Goal: Find specific page/section: Find specific page/section

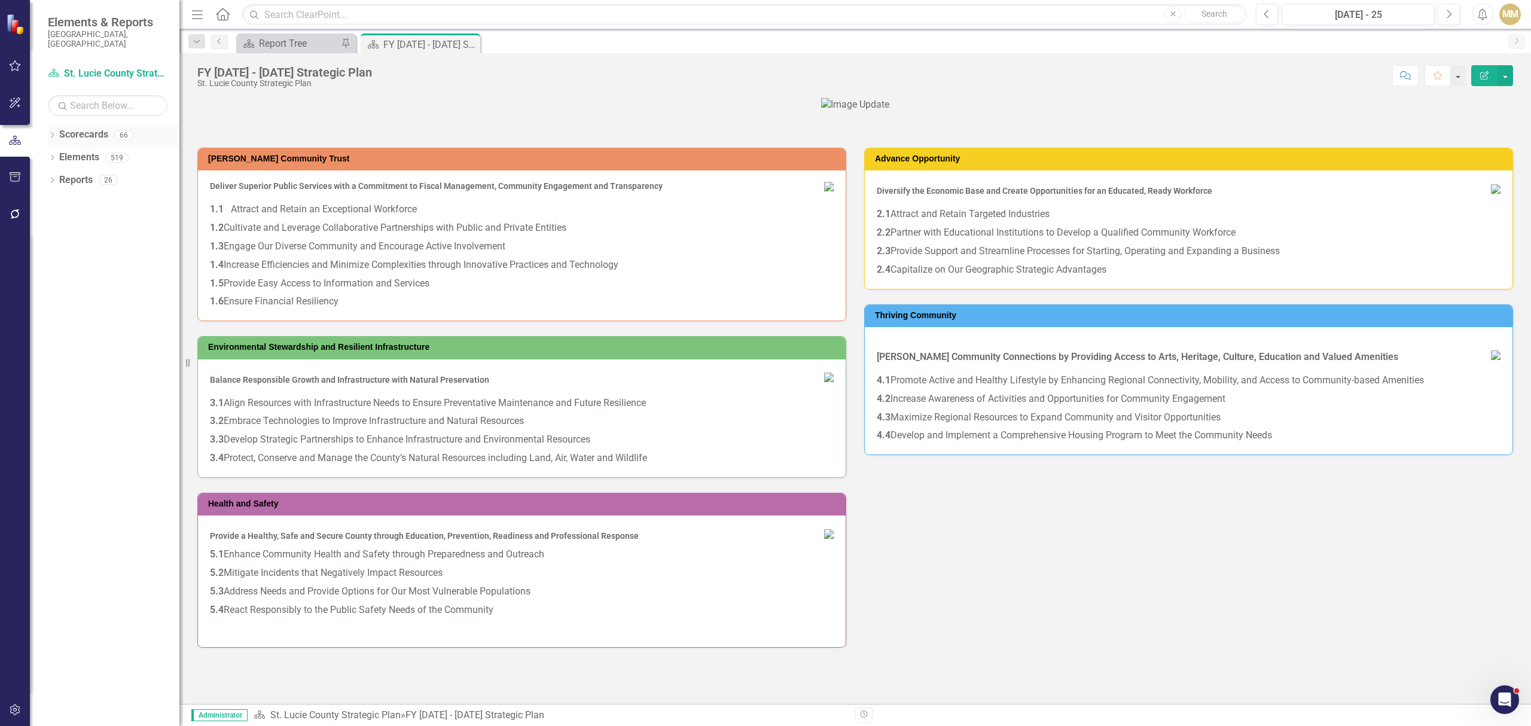
click at [51, 133] on icon "Dropdown" at bounding box center [52, 136] width 8 height 7
click at [58, 154] on icon at bounding box center [58, 157] width 3 height 6
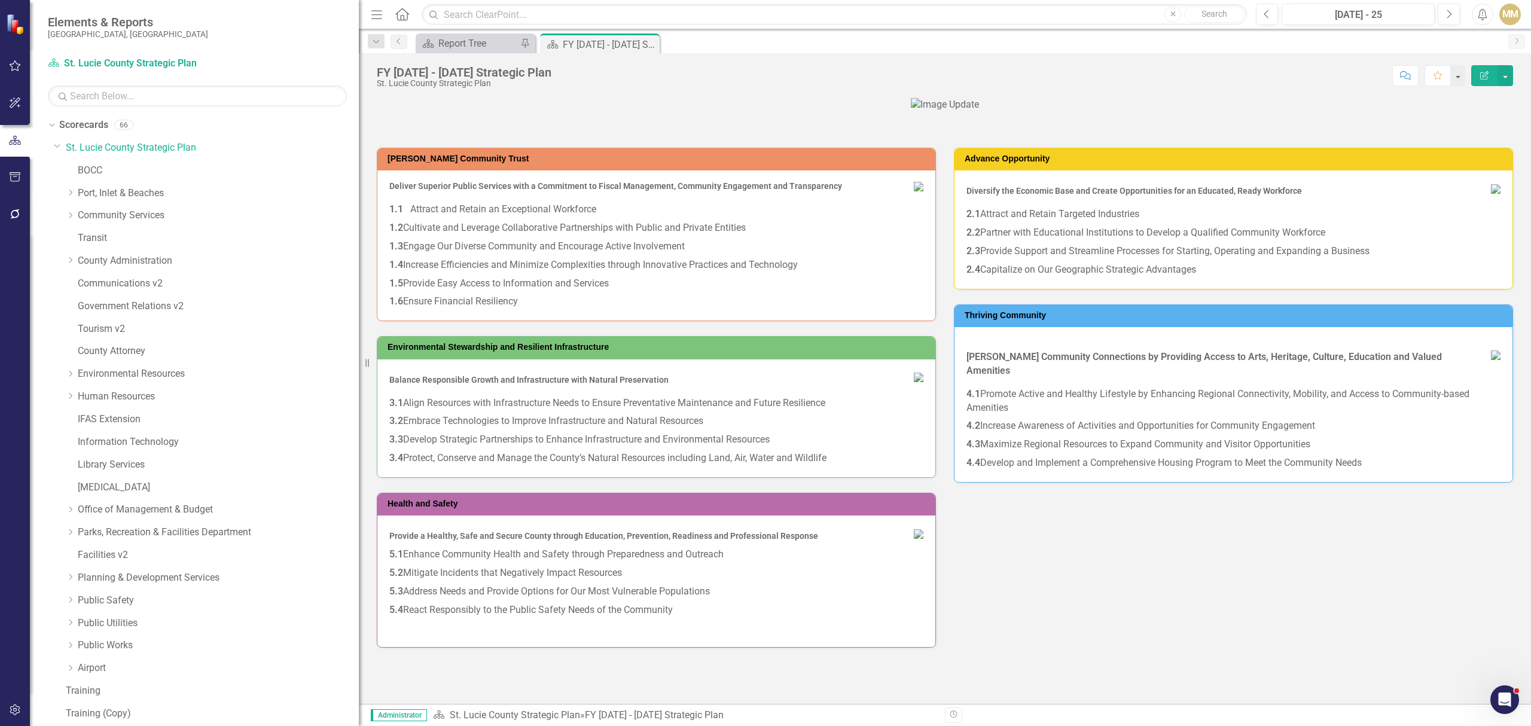
drag, startPoint x: 189, startPoint y: 359, endPoint x: 454, endPoint y: 368, distance: 265.7
click at [454, 368] on div "Elements & Reports [GEOGRAPHIC_DATA], [GEOGRAPHIC_DATA] Scorecard [GEOGRAPHIC_D…" at bounding box center [765, 363] width 1531 height 726
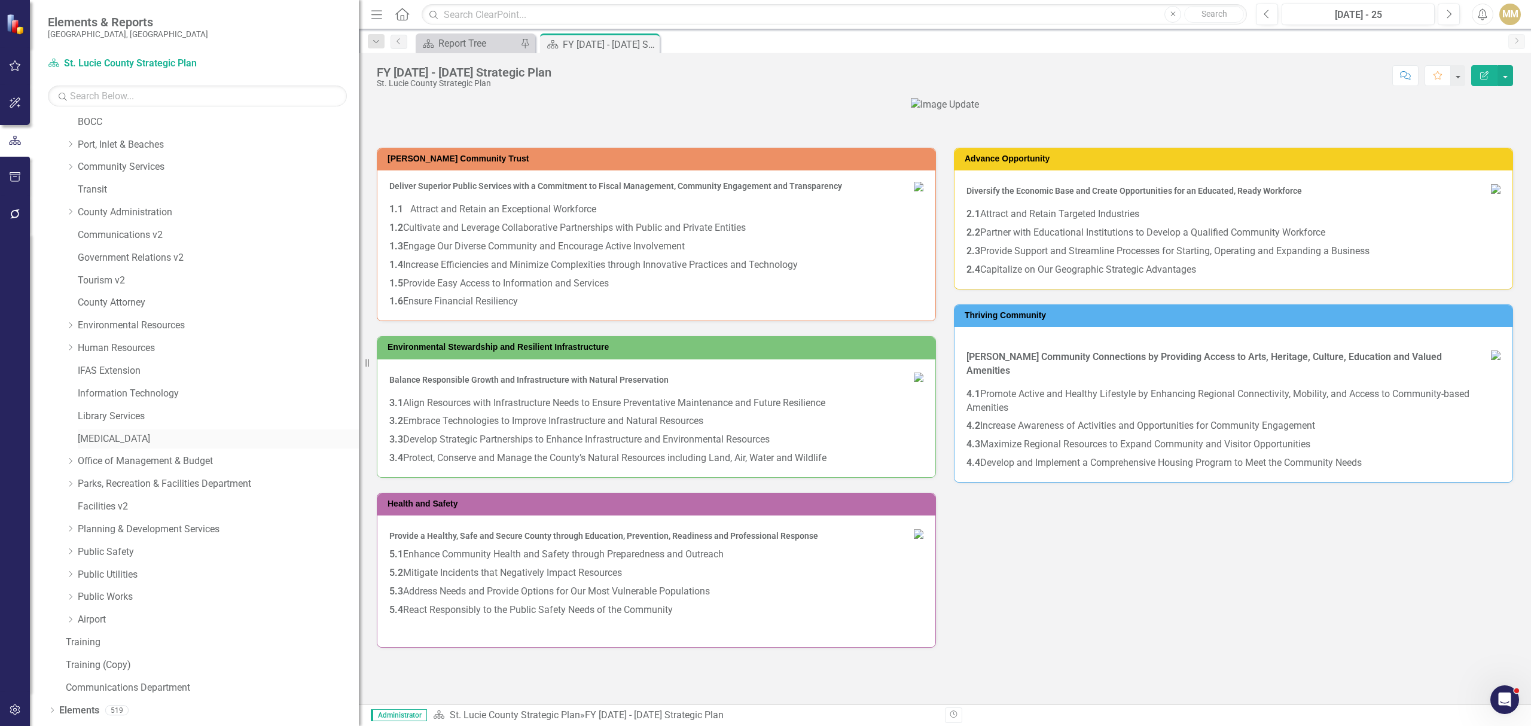
scroll to position [68, 0]
click at [69, 599] on icon "Dropdown" at bounding box center [70, 599] width 9 height 7
click at [69, 599] on icon at bounding box center [69, 598] width 6 height 3
click at [68, 573] on icon "Dropdown" at bounding box center [70, 576] width 9 height 7
click at [68, 573] on icon "Dropdown" at bounding box center [69, 575] width 7 height 9
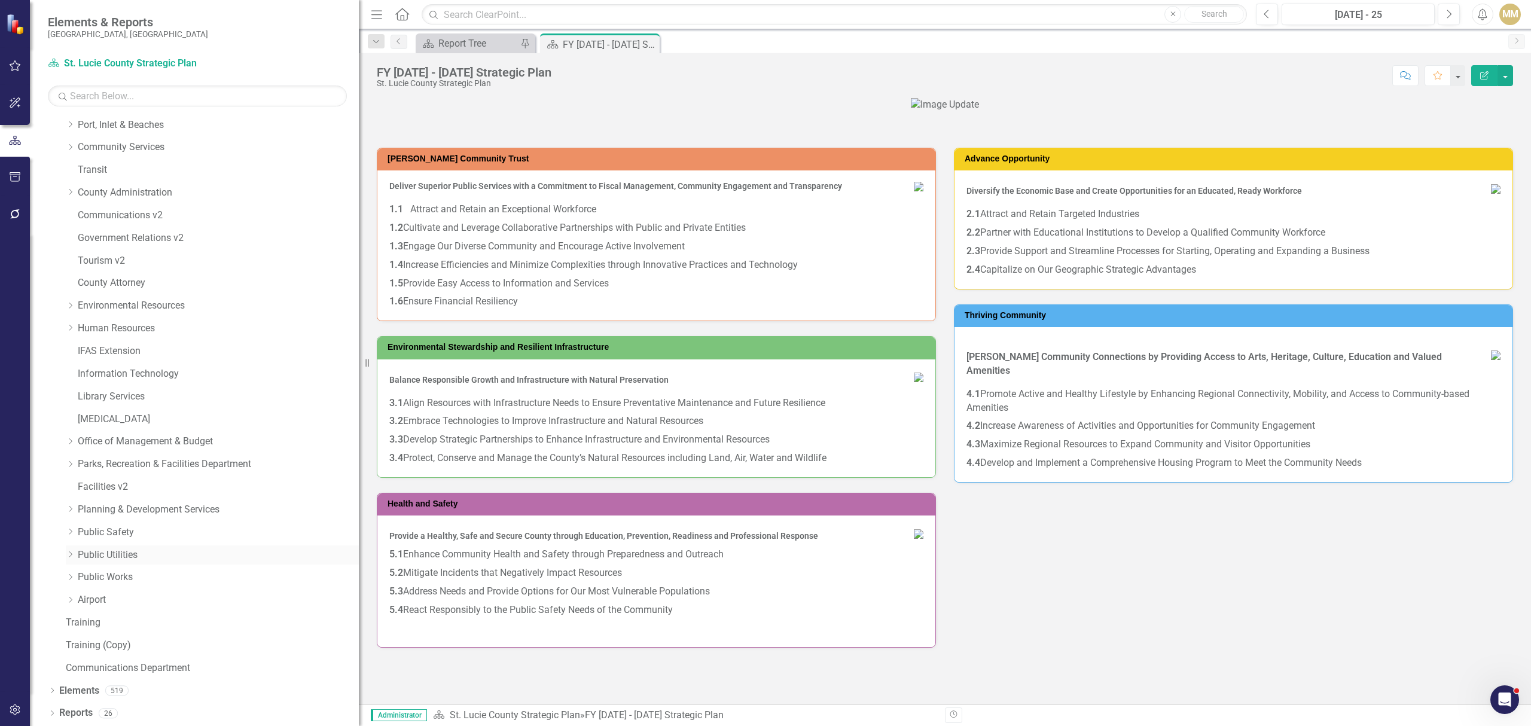
click at [72, 547] on div "Dropdown Public Utilities" at bounding box center [212, 555] width 293 height 20
click at [72, 556] on icon "Dropdown" at bounding box center [70, 554] width 9 height 7
click at [72, 556] on icon "Dropdown" at bounding box center [69, 552] width 7 height 9
click at [72, 532] on icon "Dropdown" at bounding box center [70, 531] width 9 height 7
click at [72, 532] on icon "Dropdown" at bounding box center [69, 530] width 7 height 9
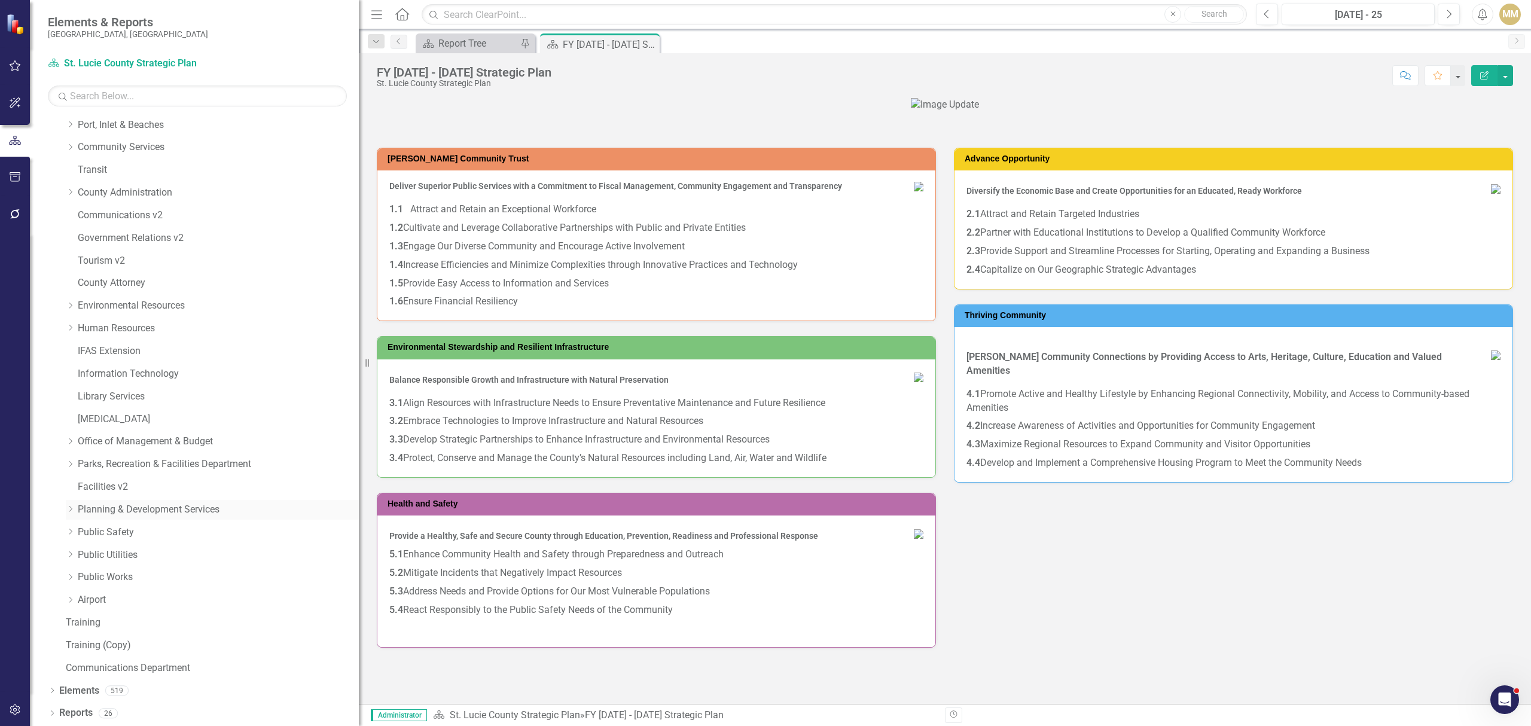
click at [72, 506] on icon "Dropdown" at bounding box center [70, 508] width 9 height 7
click at [72, 506] on icon "Dropdown" at bounding box center [69, 507] width 7 height 9
click at [72, 465] on icon "Dropdown" at bounding box center [70, 463] width 9 height 7
click at [72, 465] on icon "Dropdown" at bounding box center [69, 461] width 7 height 9
click at [72, 444] on icon "Dropdown" at bounding box center [70, 441] width 9 height 7
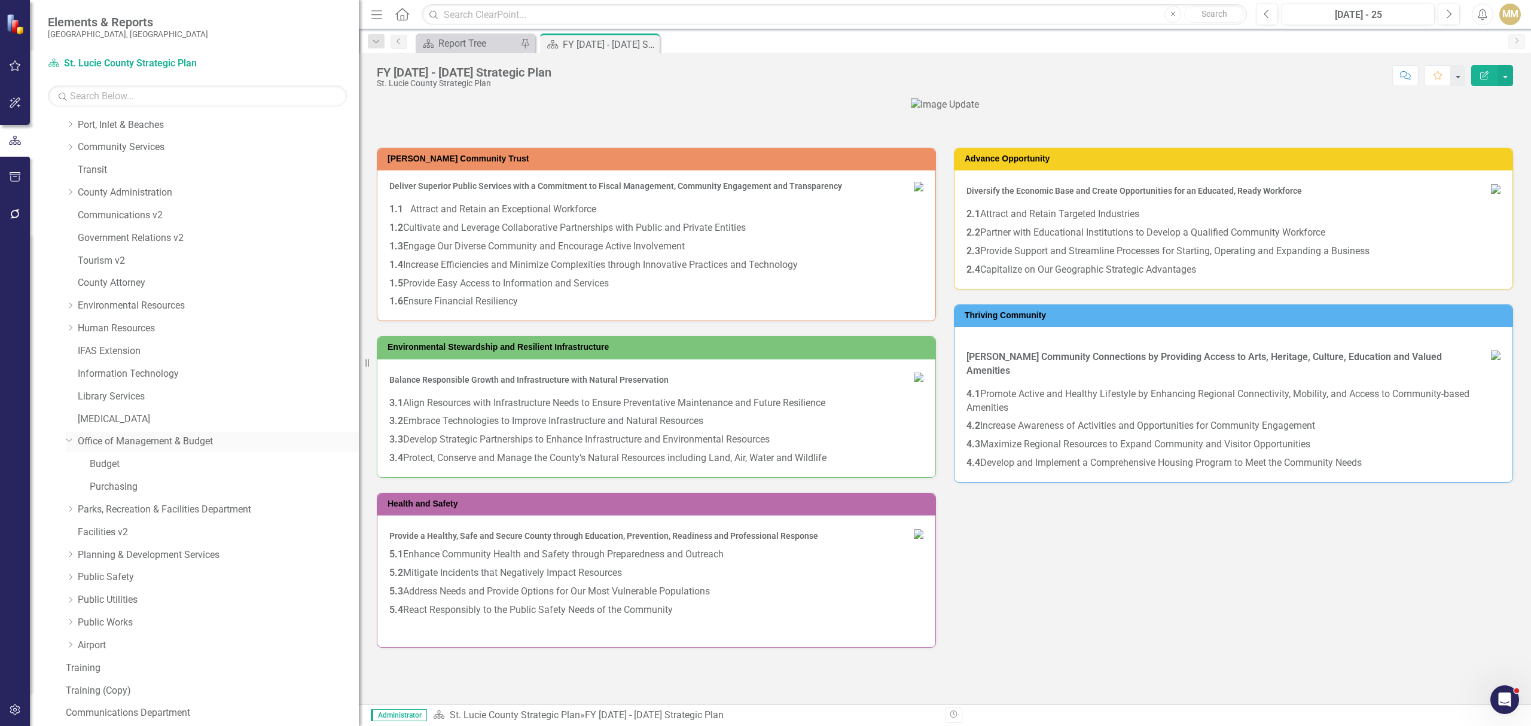
click at [72, 444] on icon "Dropdown" at bounding box center [69, 439] width 7 height 9
